Goal: Transaction & Acquisition: Purchase product/service

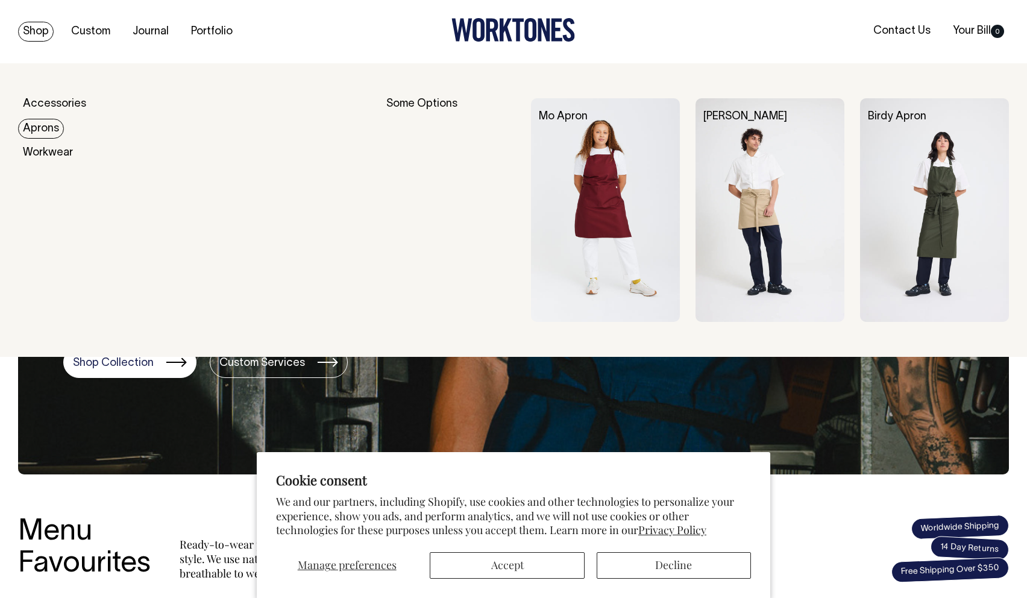
click at [48, 131] on link "Aprons" at bounding box center [41, 129] width 46 height 20
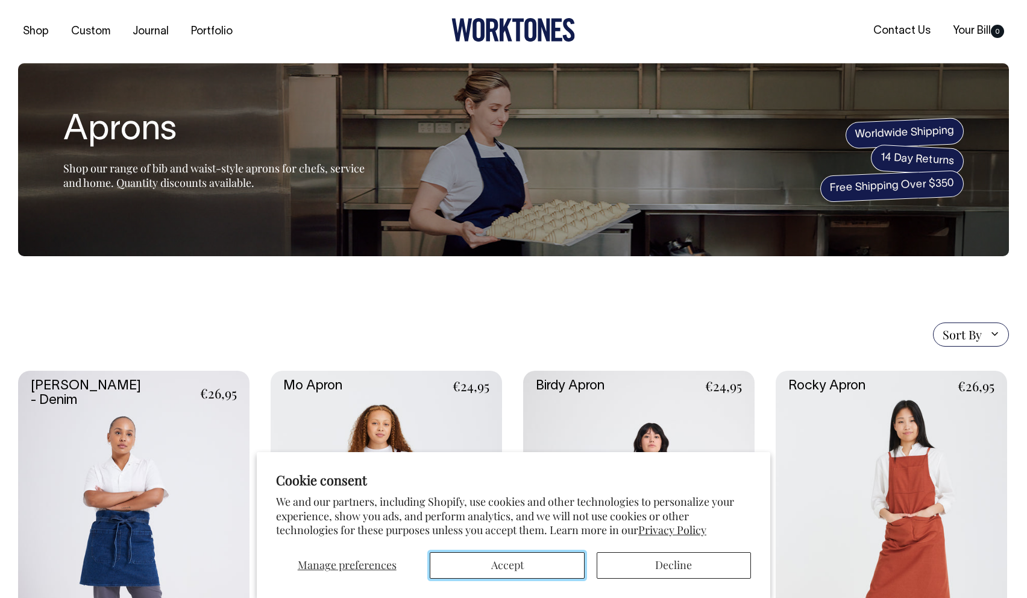
click at [520, 564] on button "Accept" at bounding box center [507, 565] width 154 height 27
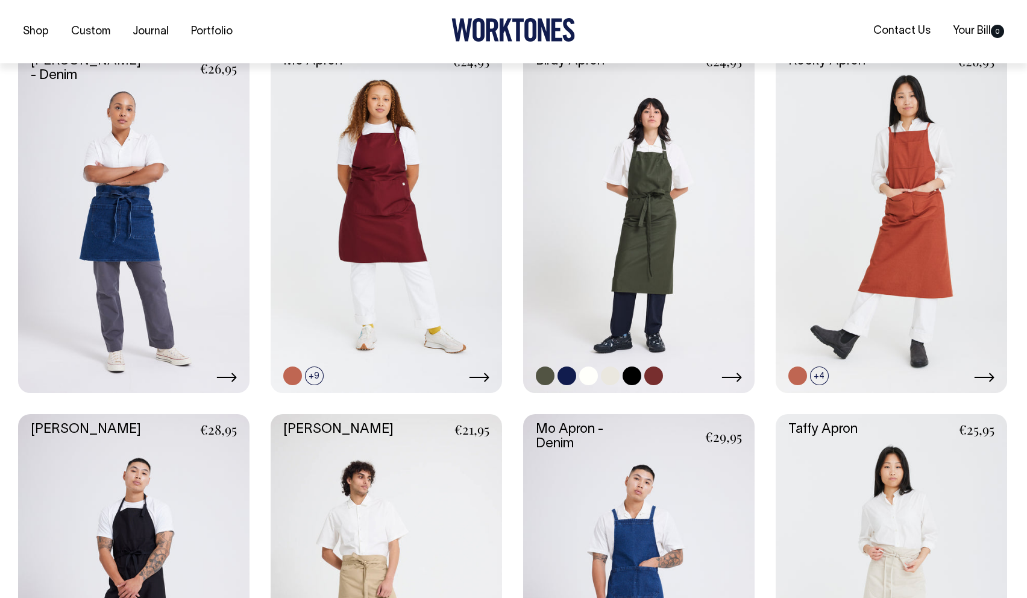
scroll to position [326, 0]
click at [669, 236] on link at bounding box center [639, 218] width 232 height 347
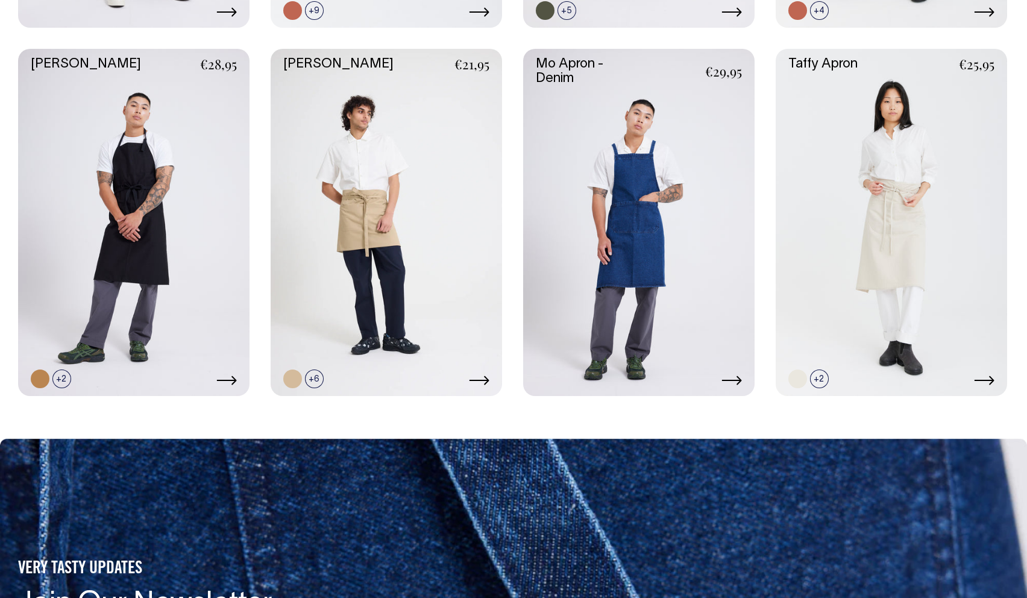
scroll to position [690, 0]
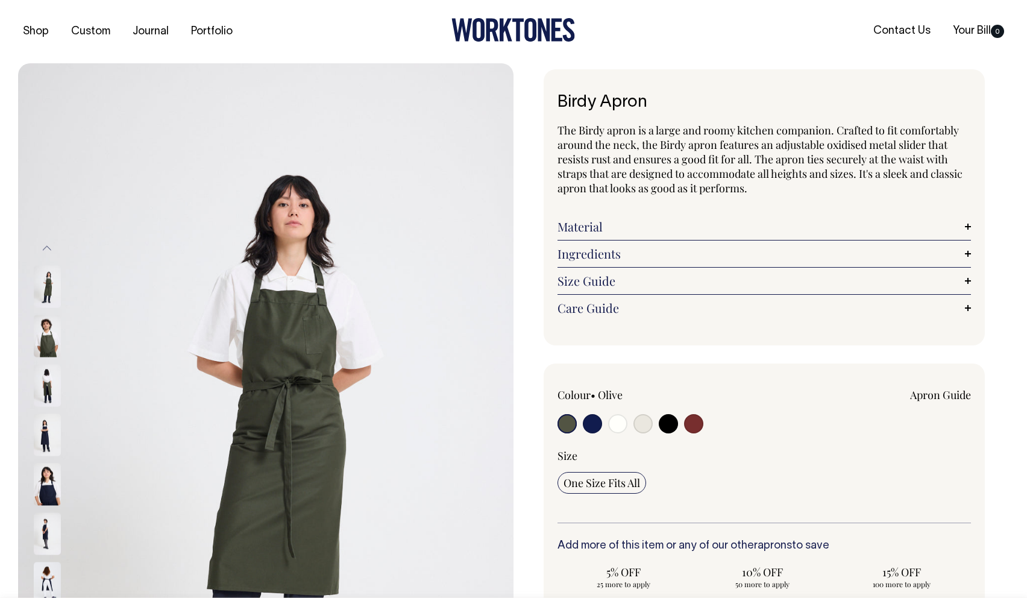
click at [48, 340] on img at bounding box center [47, 336] width 27 height 42
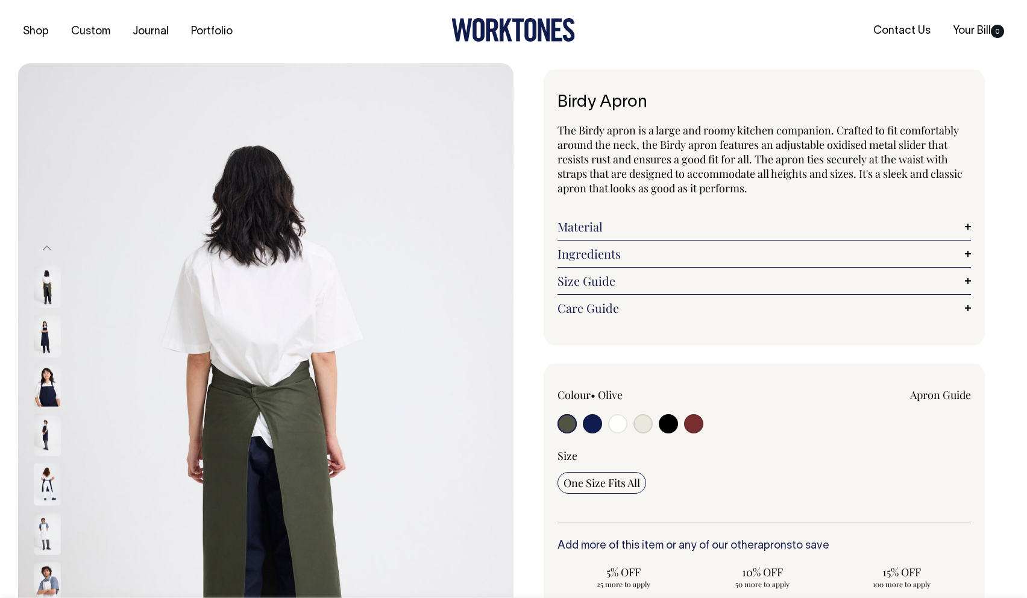
click at [40, 342] on img at bounding box center [47, 336] width 27 height 42
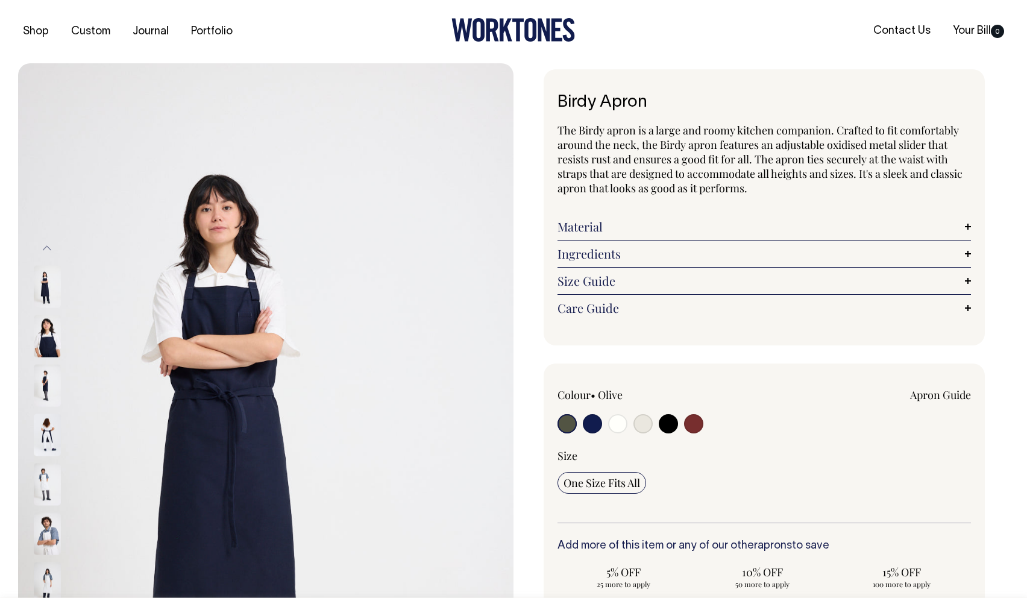
click at [46, 377] on img at bounding box center [47, 385] width 27 height 42
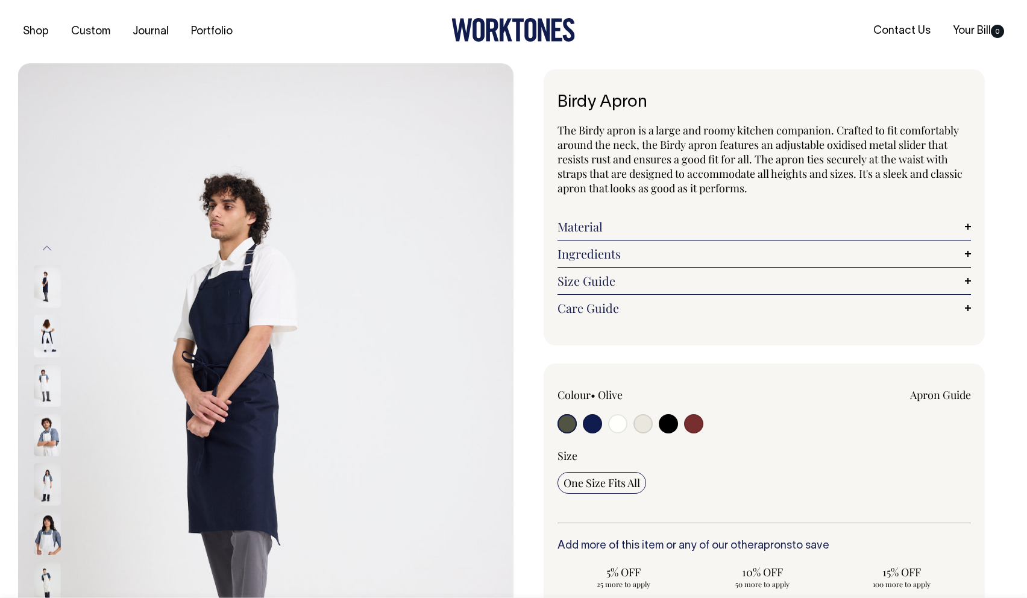
click at [701, 426] on input "radio" at bounding box center [693, 423] width 19 height 19
radio input "true"
select select "Burgundy"
